Goal: Information Seeking & Learning: Understand process/instructions

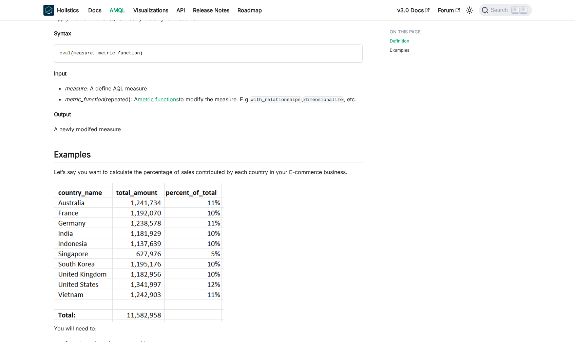
scroll to position [64, 0]
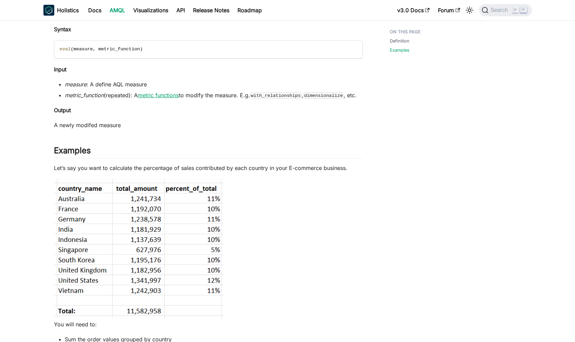
click at [168, 96] on link "metric functions" at bounding box center [158, 95] width 41 height 7
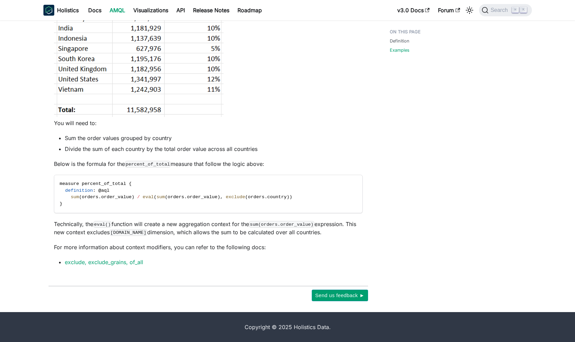
scroll to position [273, 0]
click at [399, 133] on div "Definition Examples" at bounding box center [433, 31] width 112 height 540
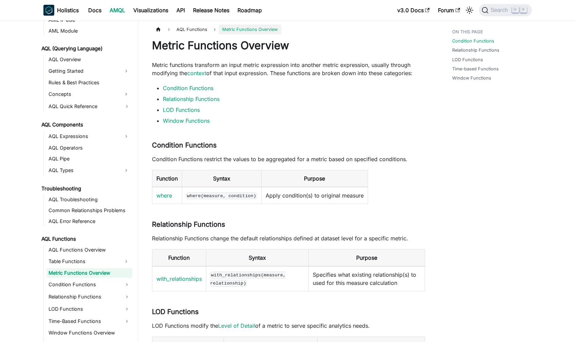
scroll to position [3, 0]
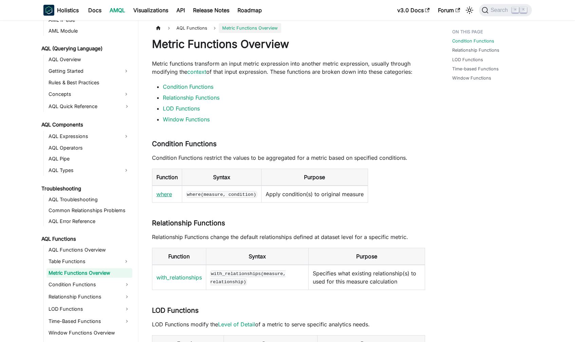
click at [166, 191] on link "where" at bounding box center [165, 193] width 16 height 7
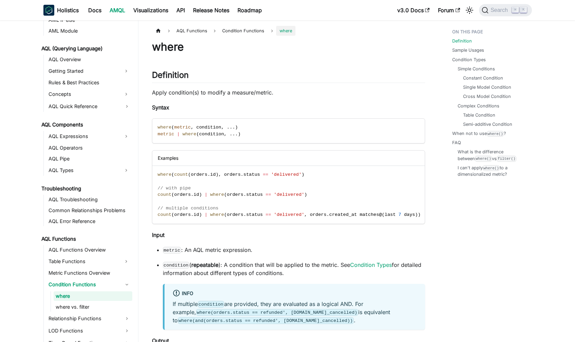
scroll to position [290, 0]
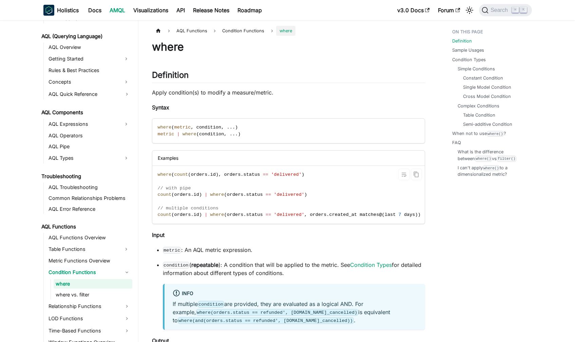
click at [312, 189] on code "where ( count ( orders . id ) , orders . status == 'delivered' ) // with pipe c…" at bounding box center [289, 195] width 274 height 58
drag, startPoint x: 312, startPoint y: 191, endPoint x: 153, endPoint y: 195, distance: 158.3
click at [153, 195] on code "where ( count ( orders . id ) , orders . status == 'delivered' ) // with pipe c…" at bounding box center [289, 195] width 274 height 58
click at [158, 194] on span "count" at bounding box center [165, 194] width 14 height 5
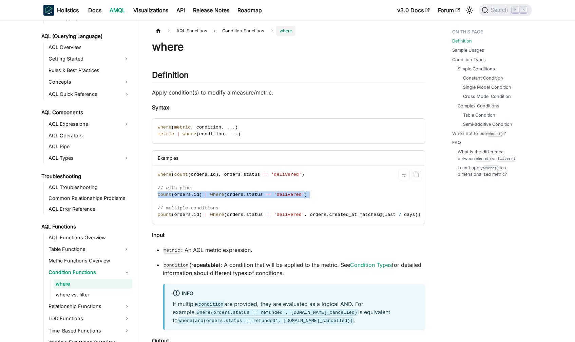
click at [158, 194] on span "count" at bounding box center [165, 194] width 14 height 5
copy span "count ( orders . id ) | where ( orders . status == 'delivered' )"
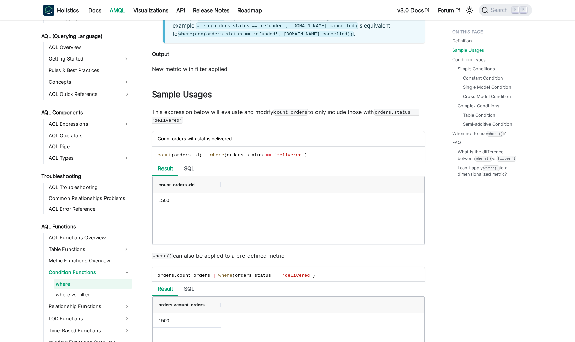
scroll to position [295, 0]
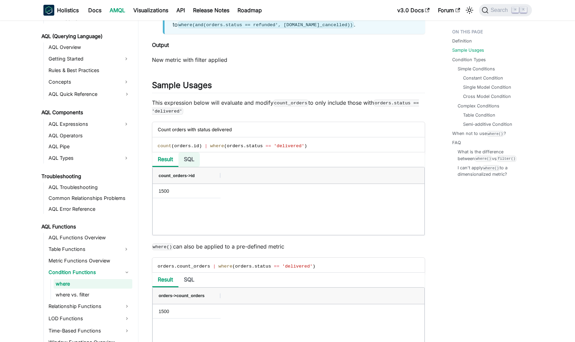
click at [181, 163] on li "SQL" at bounding box center [189, 159] width 21 height 15
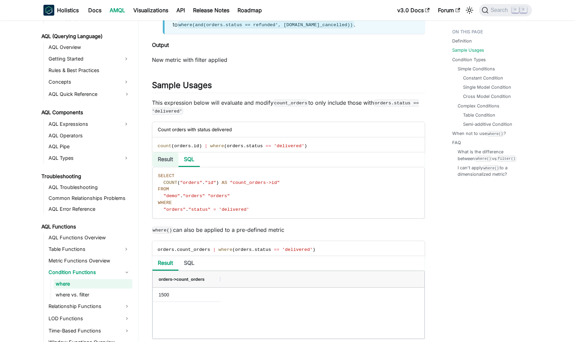
click at [177, 162] on li "Result" at bounding box center [165, 159] width 26 height 15
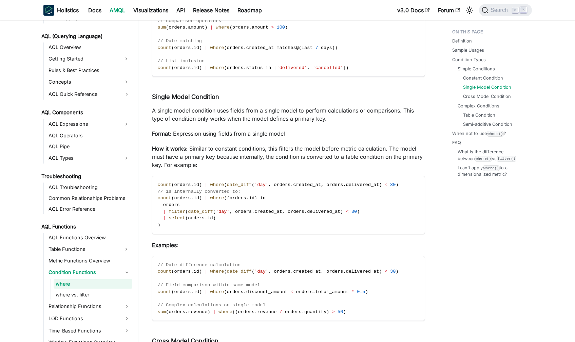
scroll to position [290, 0]
